Goal: Information Seeking & Learning: Check status

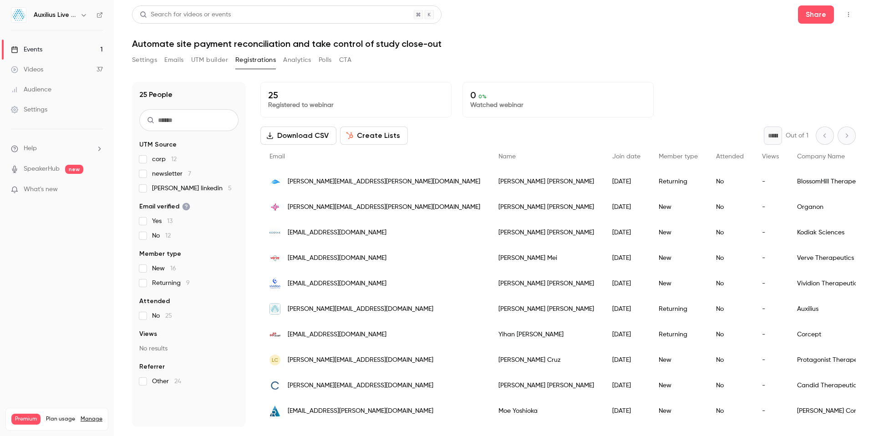
scroll to position [229, 0]
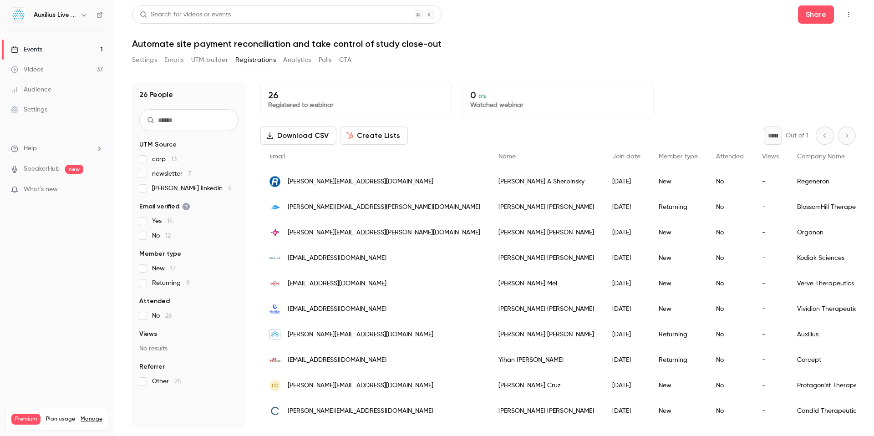
click at [25, 51] on div "Events" at bounding box center [26, 49] width 31 height 9
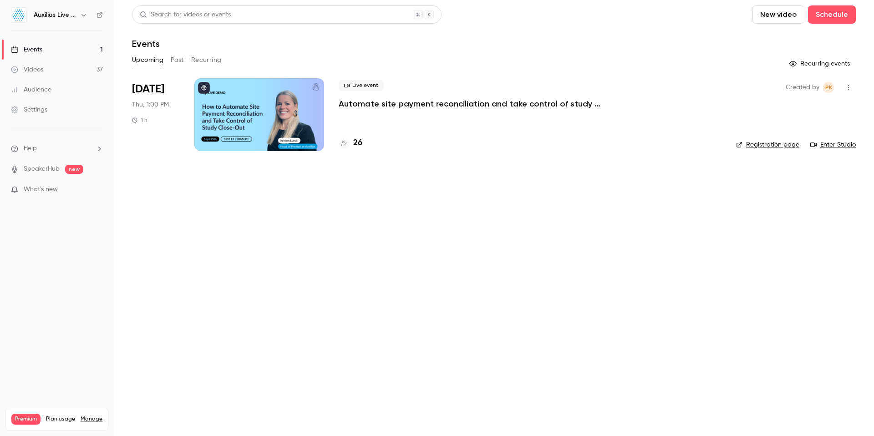
click at [179, 60] on button "Past" at bounding box center [177, 60] width 13 height 15
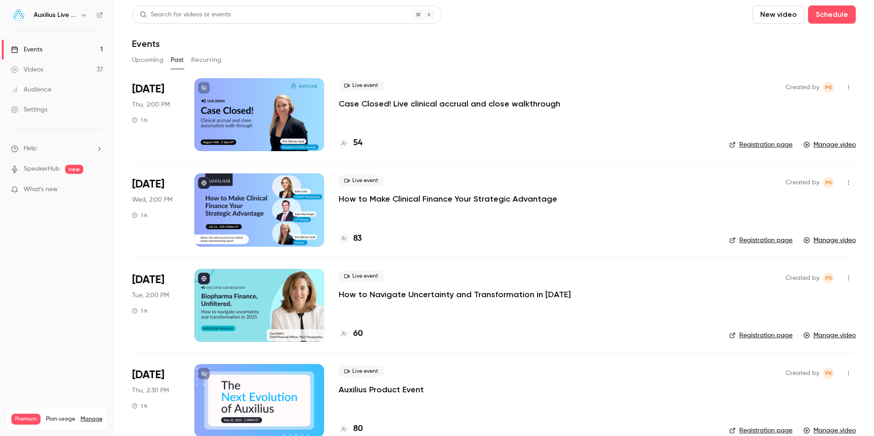
click at [431, 199] on p "How to Make Clinical Finance Your Strategic Advantage" at bounding box center [448, 199] width 219 height 11
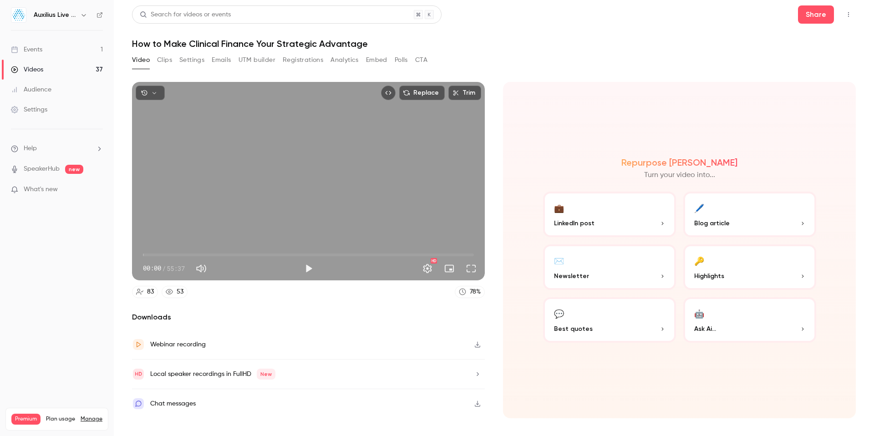
click at [310, 61] on button "Registrations" at bounding box center [303, 60] width 41 height 15
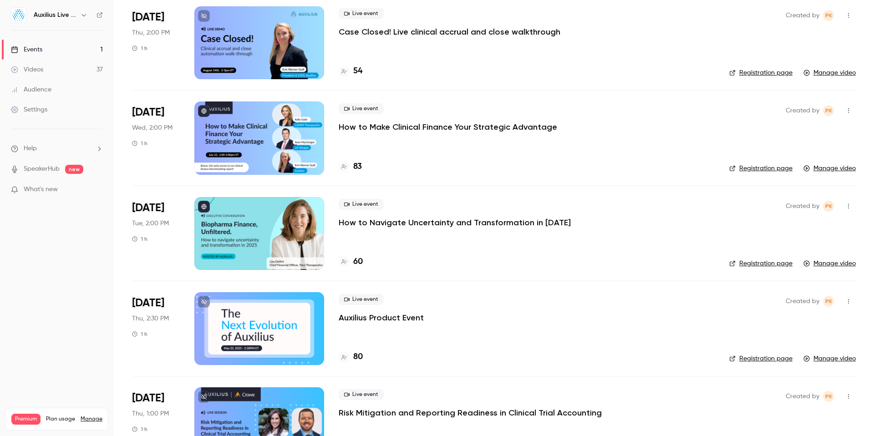
scroll to position [73, 0]
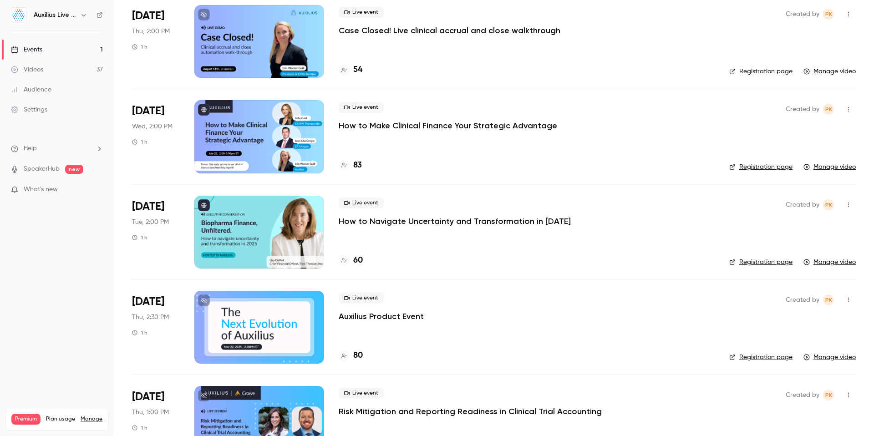
click at [238, 239] on div at bounding box center [259, 232] width 130 height 73
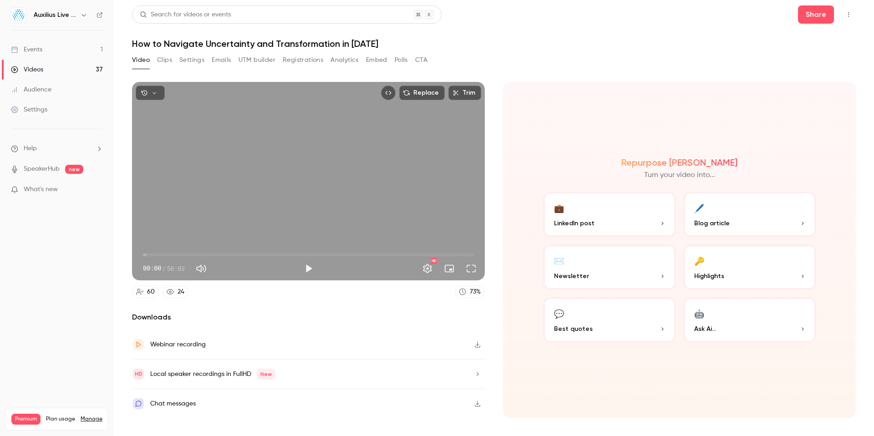
click at [307, 61] on button "Registrations" at bounding box center [303, 60] width 41 height 15
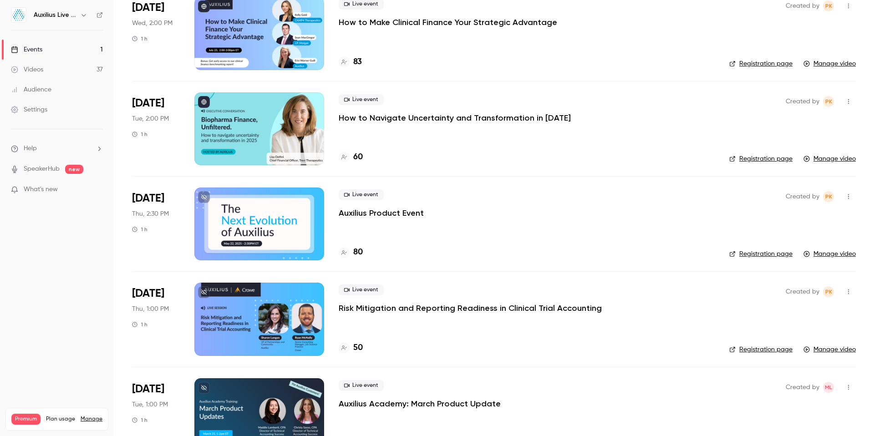
scroll to position [180, 0]
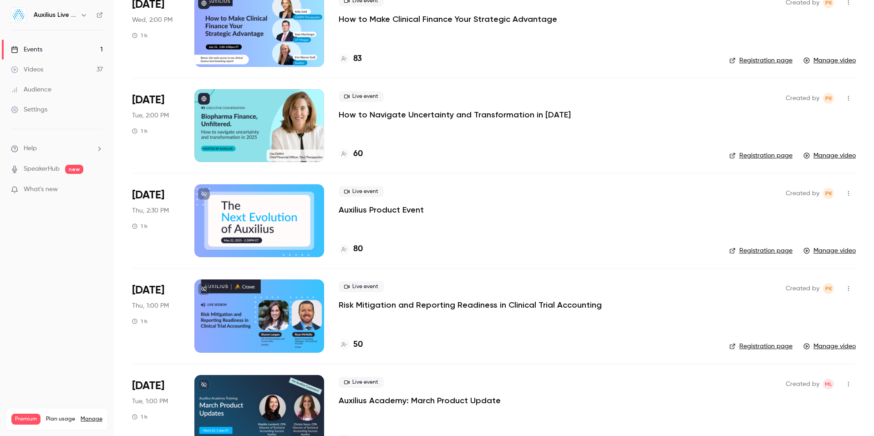
click at [284, 239] on div at bounding box center [259, 220] width 130 height 73
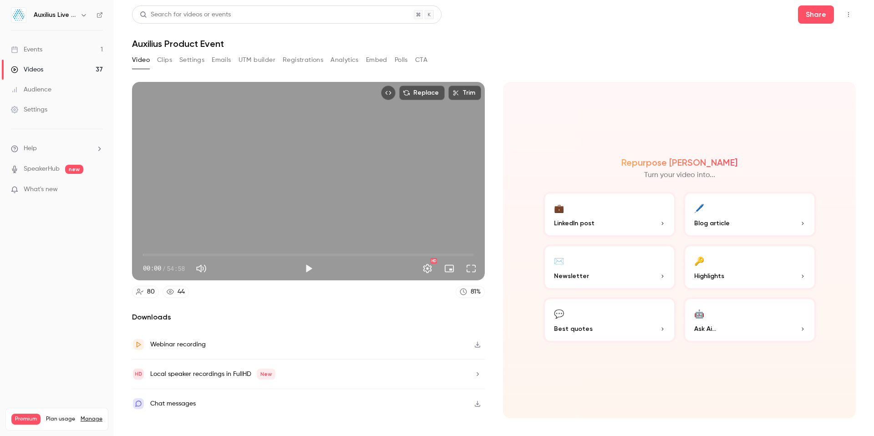
click at [302, 61] on button "Registrations" at bounding box center [303, 60] width 41 height 15
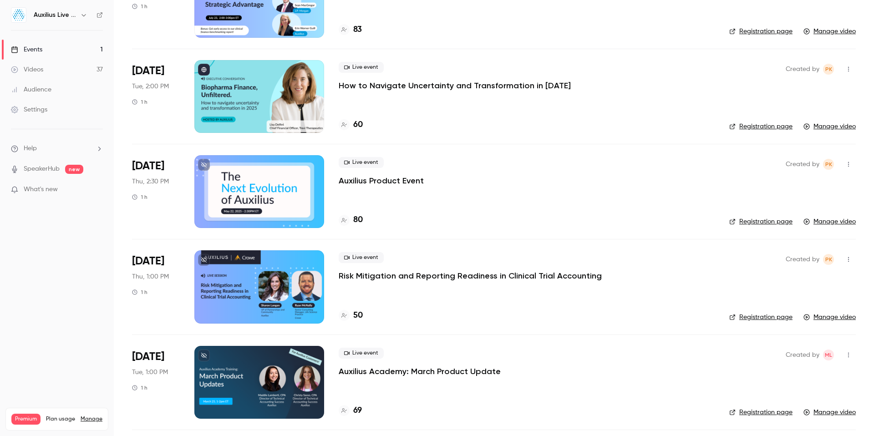
scroll to position [267, 0]
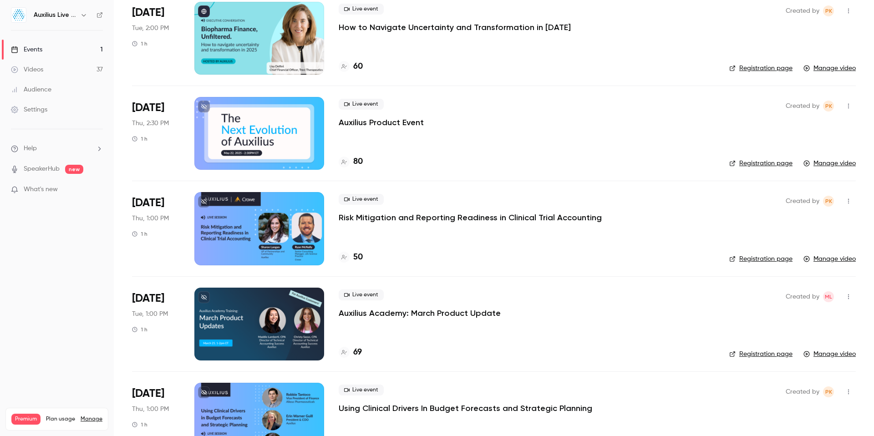
click at [223, 236] on div at bounding box center [259, 228] width 130 height 73
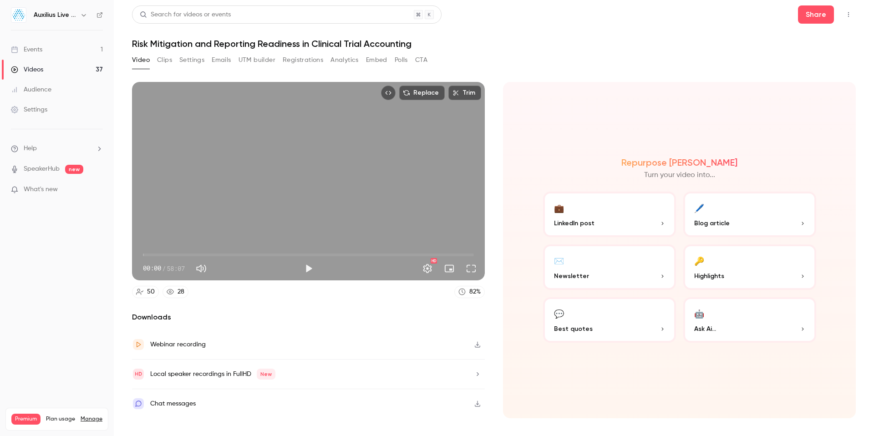
click at [304, 62] on button "Registrations" at bounding box center [303, 60] width 41 height 15
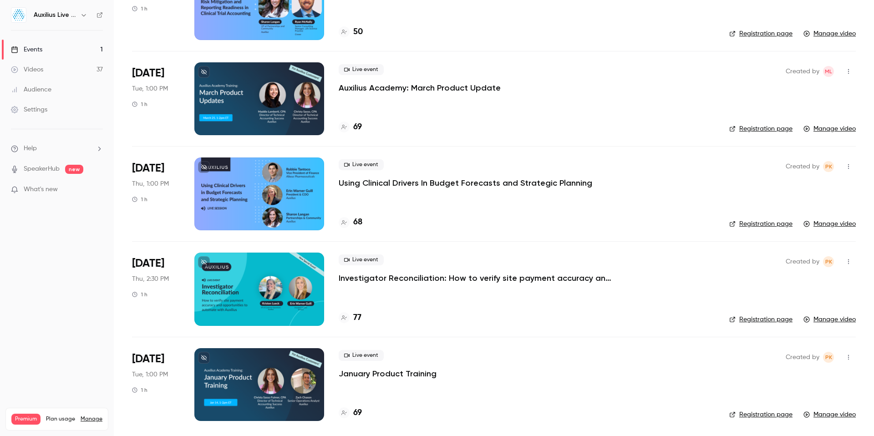
scroll to position [494, 0]
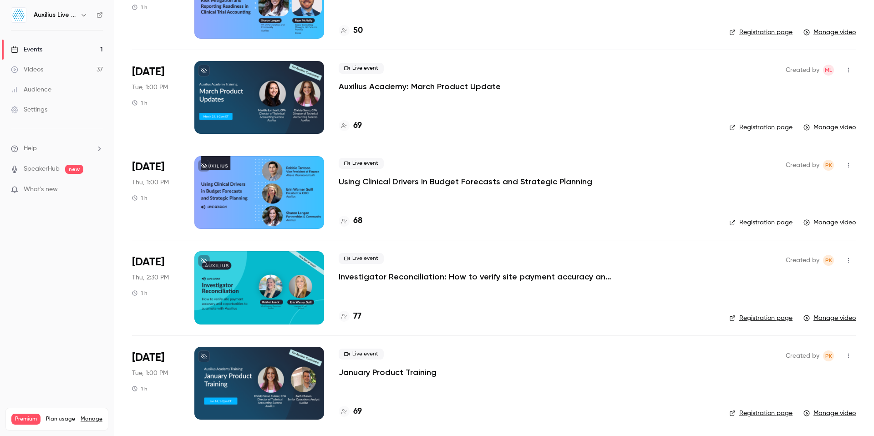
click at [225, 375] on div at bounding box center [259, 383] width 130 height 73
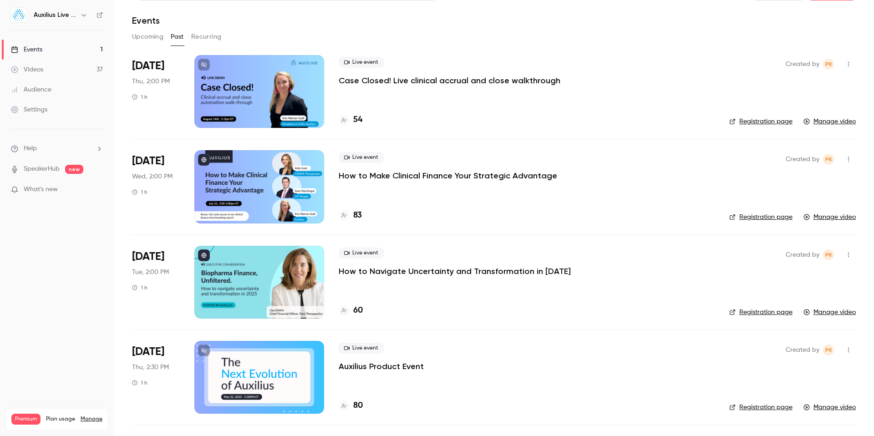
scroll to position [494, 0]
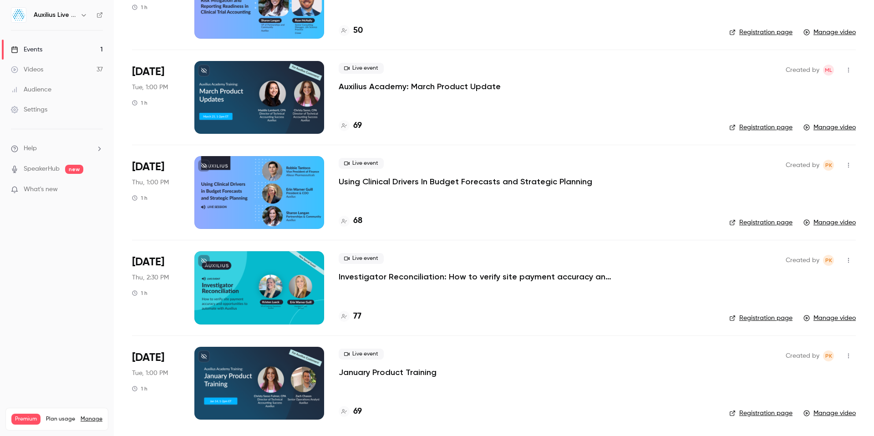
click at [256, 292] on div at bounding box center [259, 287] width 130 height 73
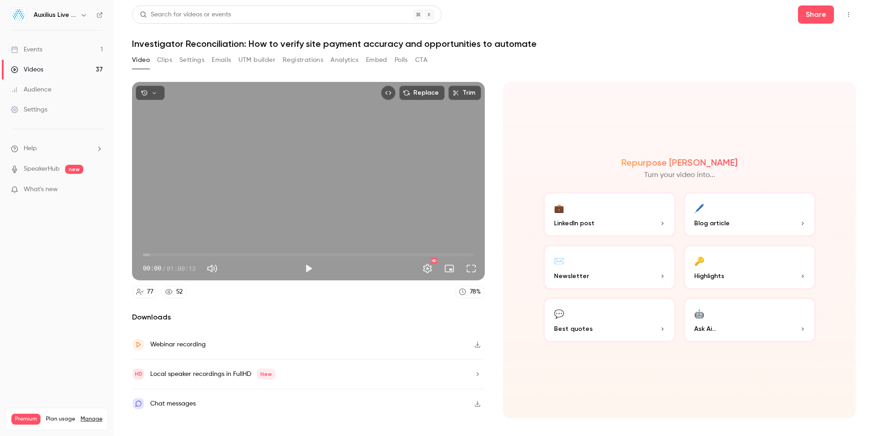
click at [306, 58] on button "Registrations" at bounding box center [303, 60] width 41 height 15
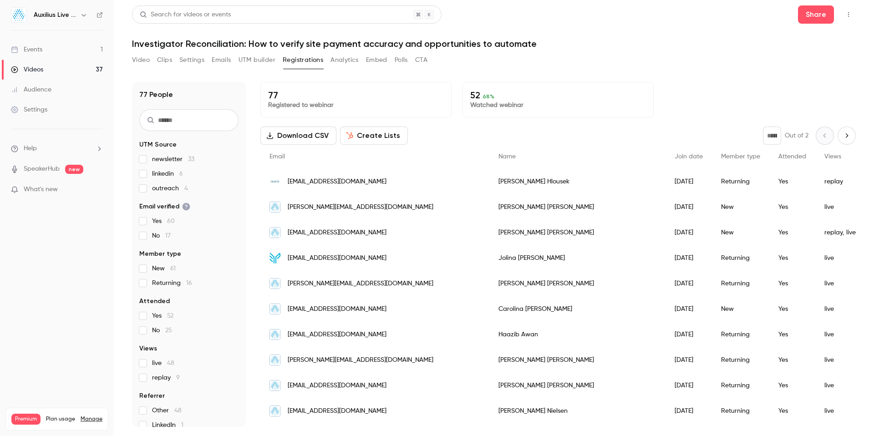
click at [36, 50] on div "Events" at bounding box center [26, 49] width 31 height 9
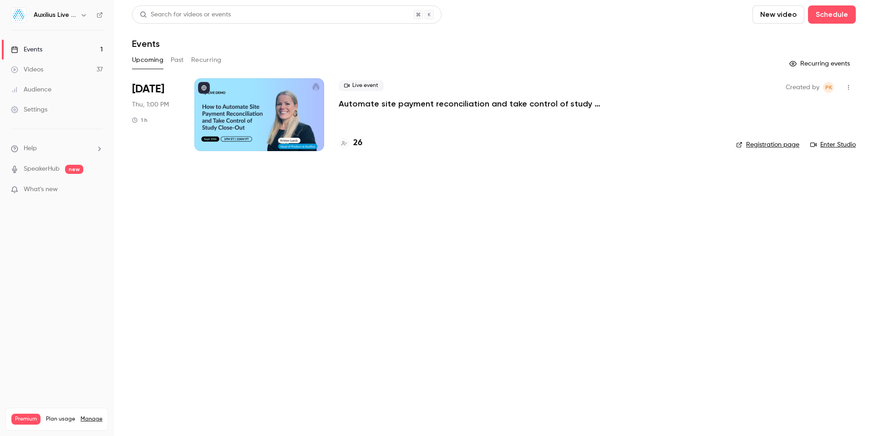
click at [231, 116] on div at bounding box center [259, 114] width 130 height 73
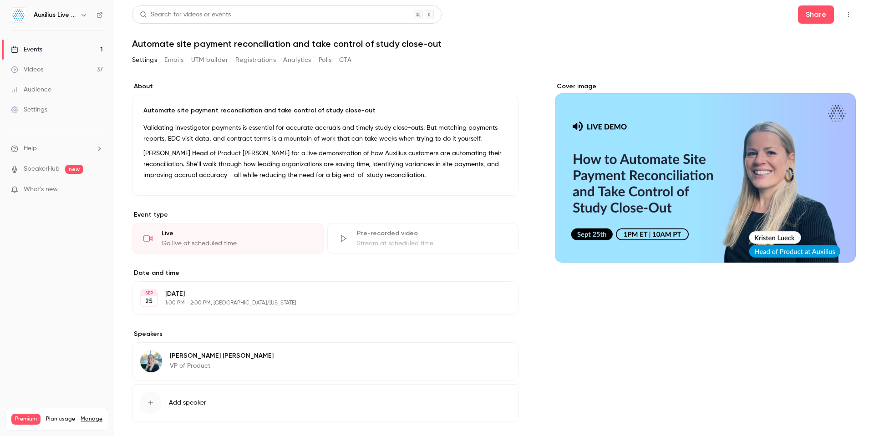
click at [256, 60] on button "Registrations" at bounding box center [255, 60] width 41 height 15
